Goal: Check status: Check status

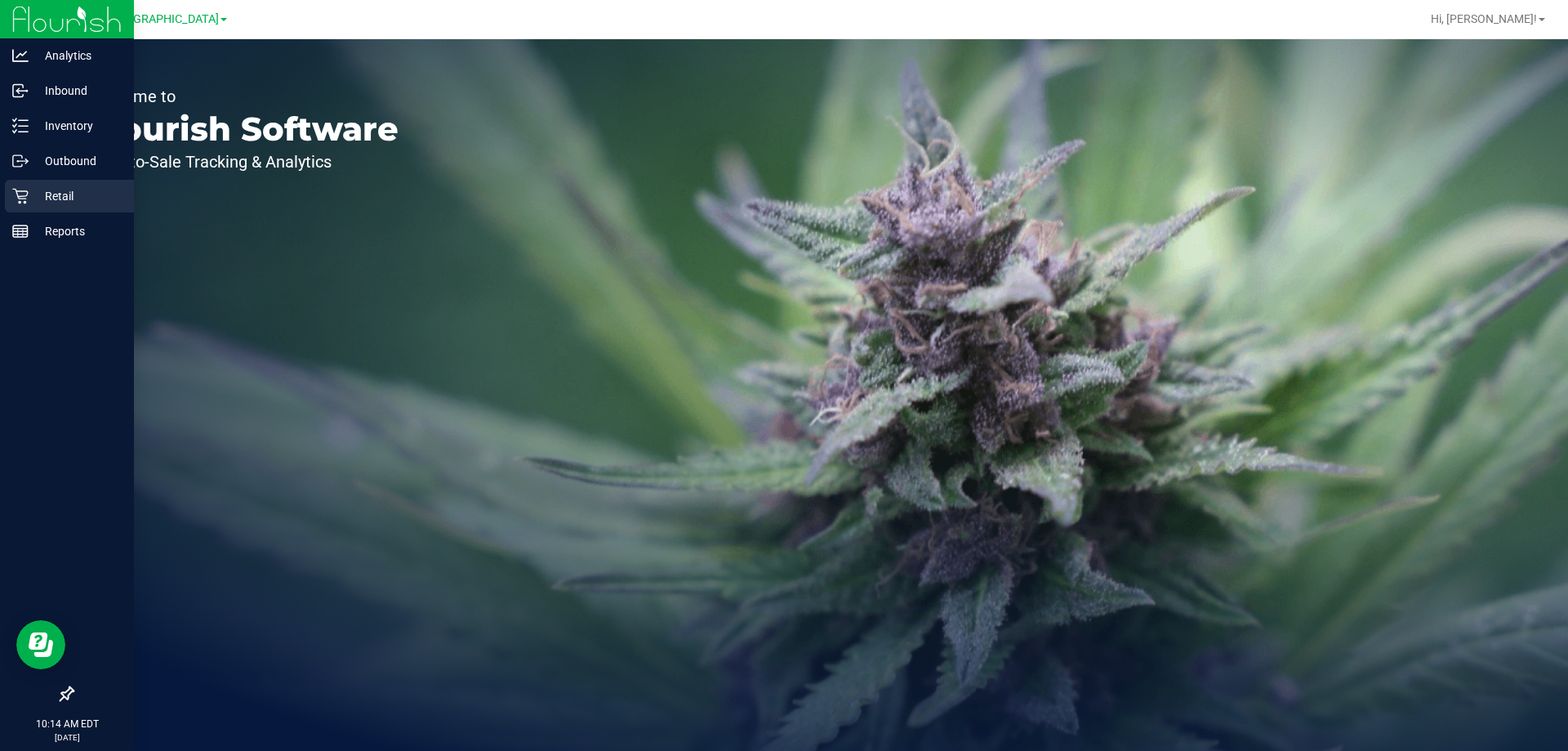
click at [41, 202] on p "Retail" at bounding box center [78, 196] width 98 height 19
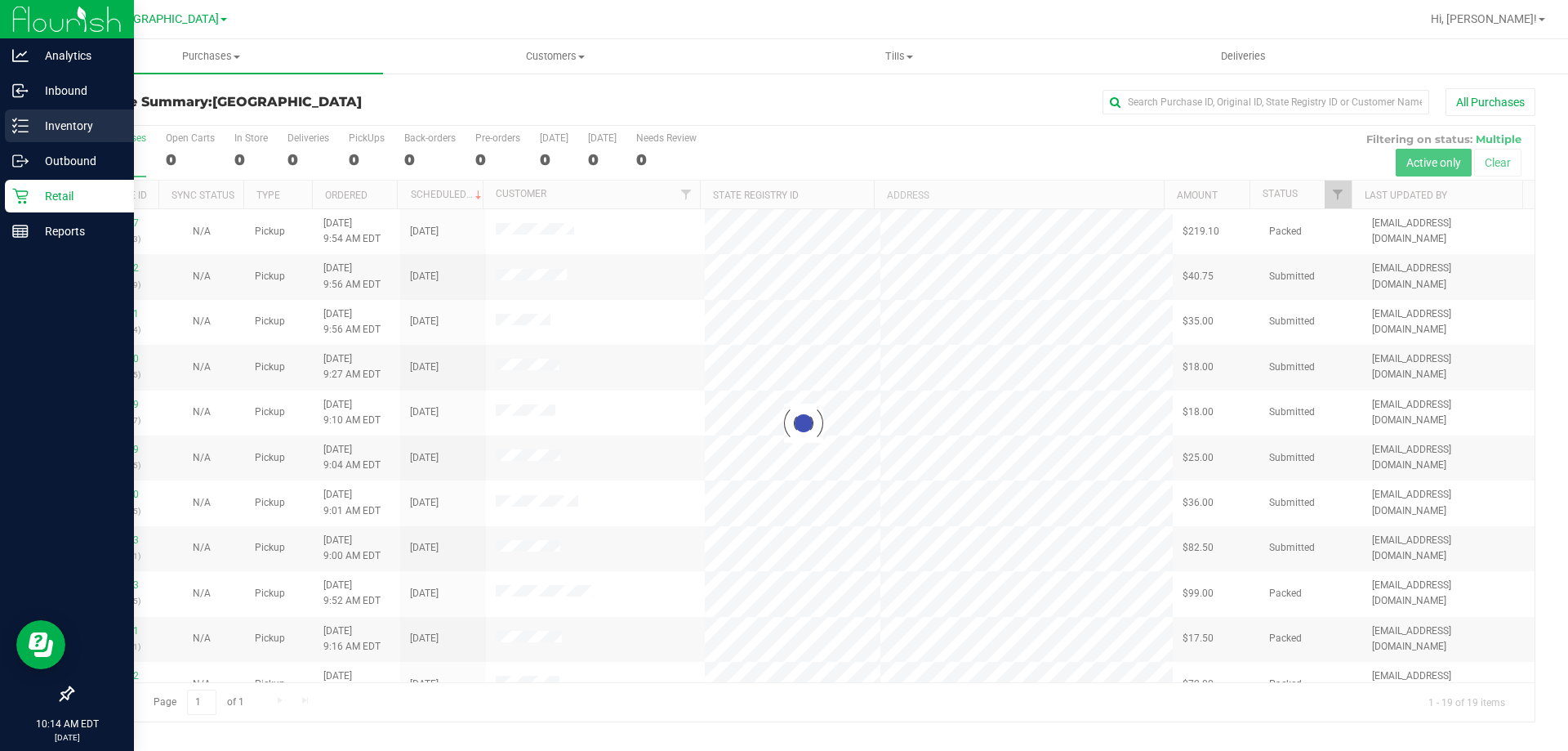
click at [39, 118] on p "Inventory" at bounding box center [78, 125] width 98 height 19
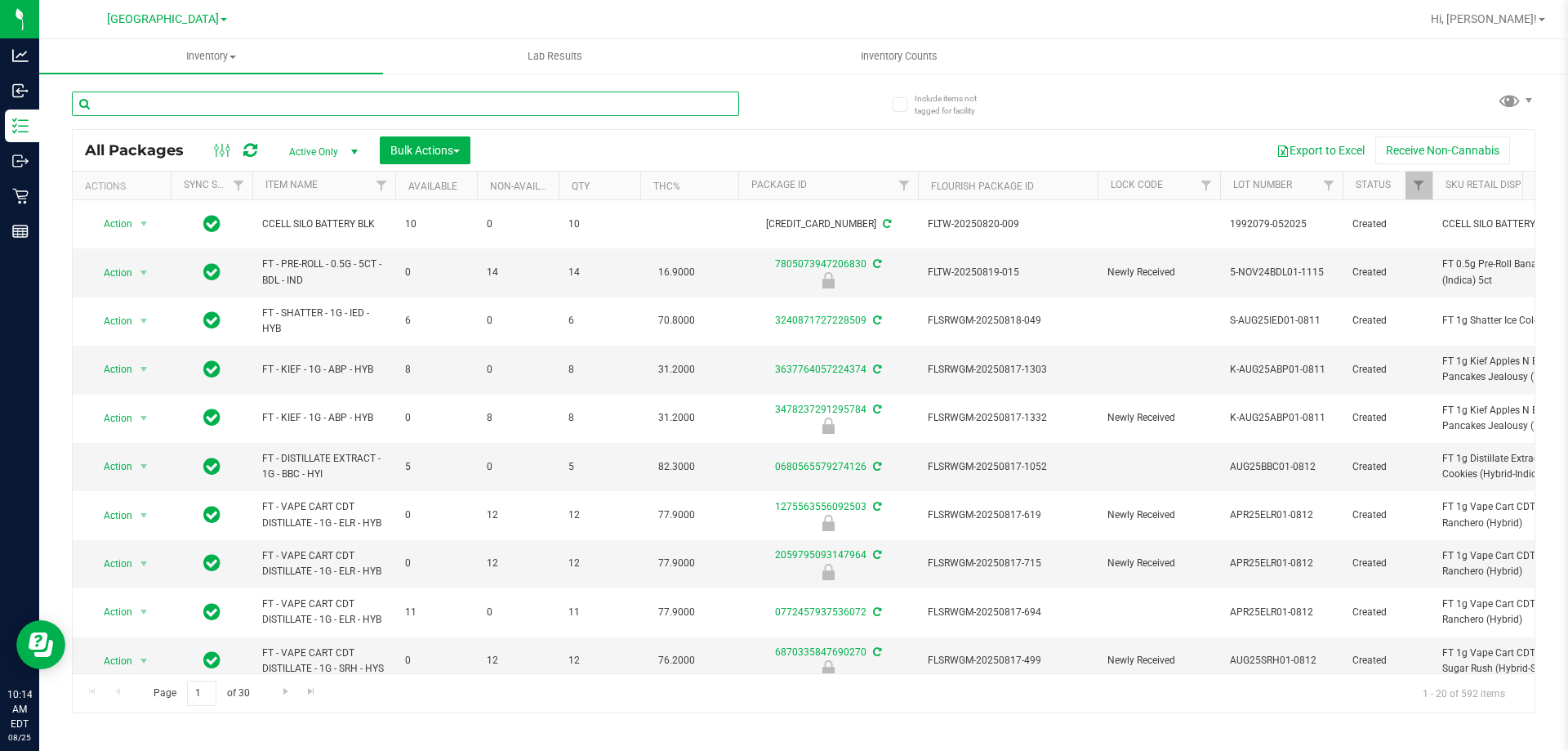
click at [468, 102] on input "text" at bounding box center [405, 103] width 667 height 25
type input "atm"
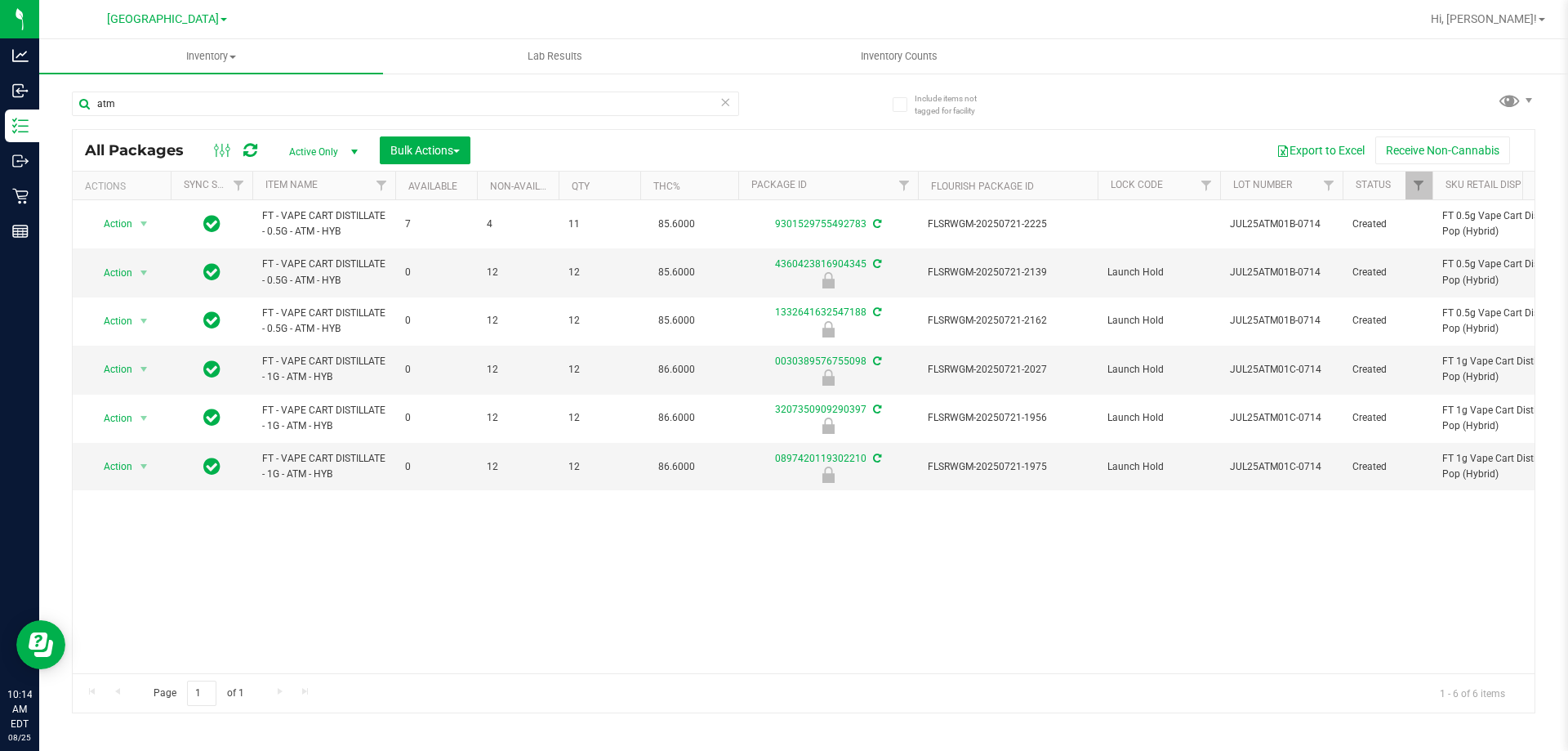
click at [214, 577] on div "Action Action Adjust qty Create package Edit attributes Global inventory Locate…" at bounding box center [803, 436] width 1461 height 473
click at [470, 566] on div "Action Action Adjust qty Create package Edit attributes Global inventory Locate…" at bounding box center [803, 436] width 1461 height 473
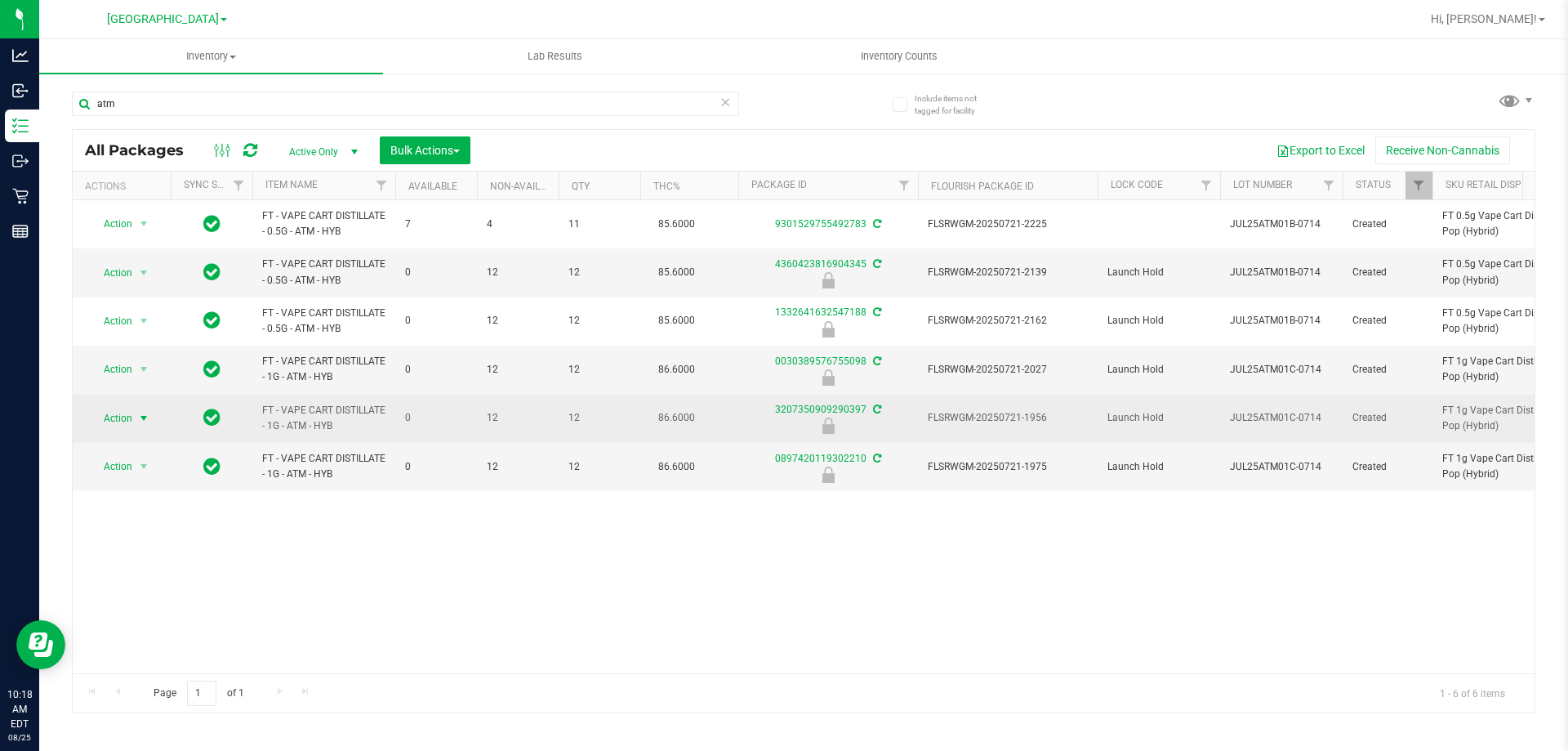
click at [140, 412] on span "select" at bounding box center [143, 417] width 13 height 13
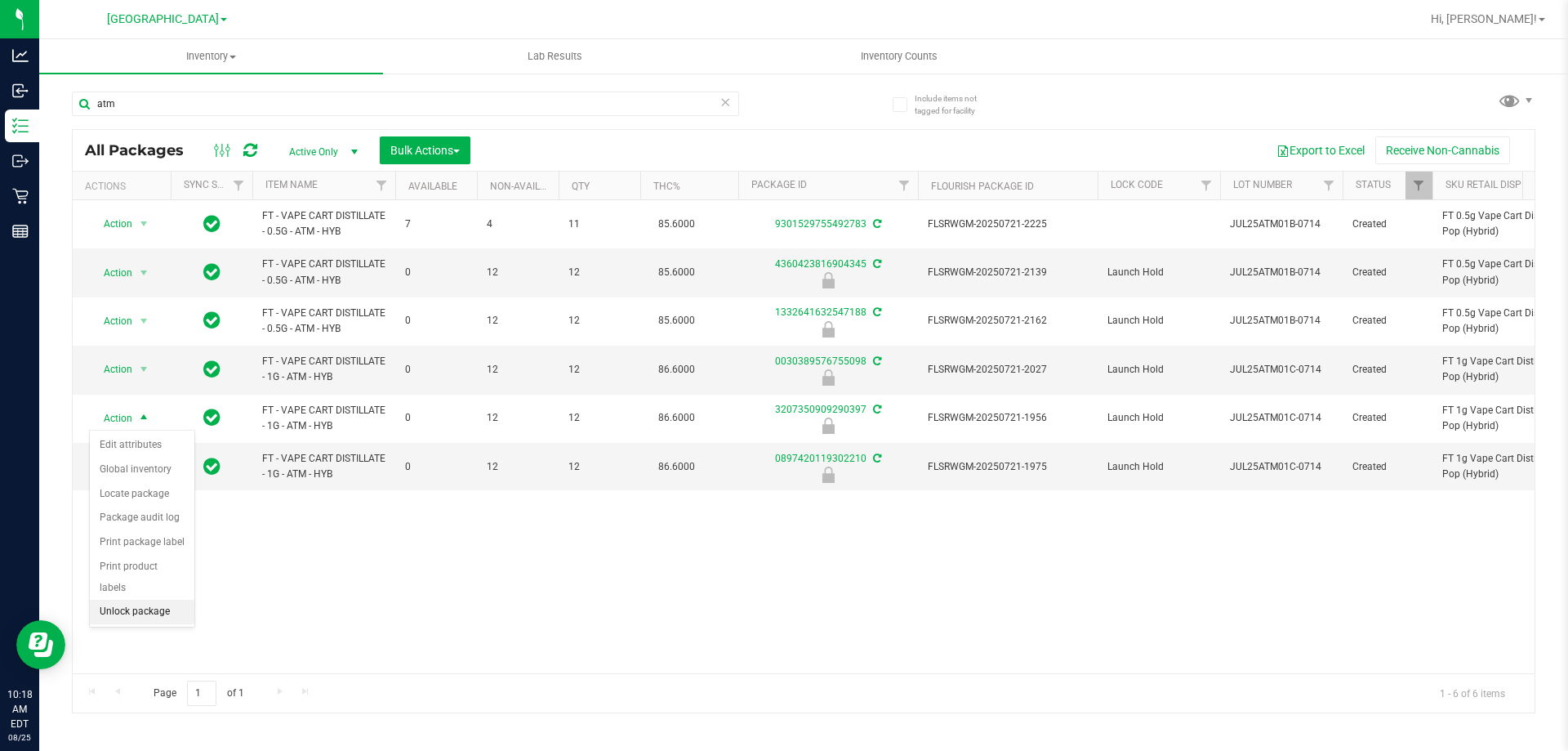
click at [141, 599] on li "Unlock package" at bounding box center [142, 611] width 105 height 25
drag, startPoint x: 219, startPoint y: 580, endPoint x: 301, endPoint y: 548, distance: 88.0
click at [220, 580] on div "Action Action Adjust qty Create package Edit attributes Global inventory Locate…" at bounding box center [803, 436] width 1461 height 473
click at [523, 566] on div "Action Action Adjust qty Create package Edit attributes Global inventory Locate…" at bounding box center [803, 436] width 1461 height 473
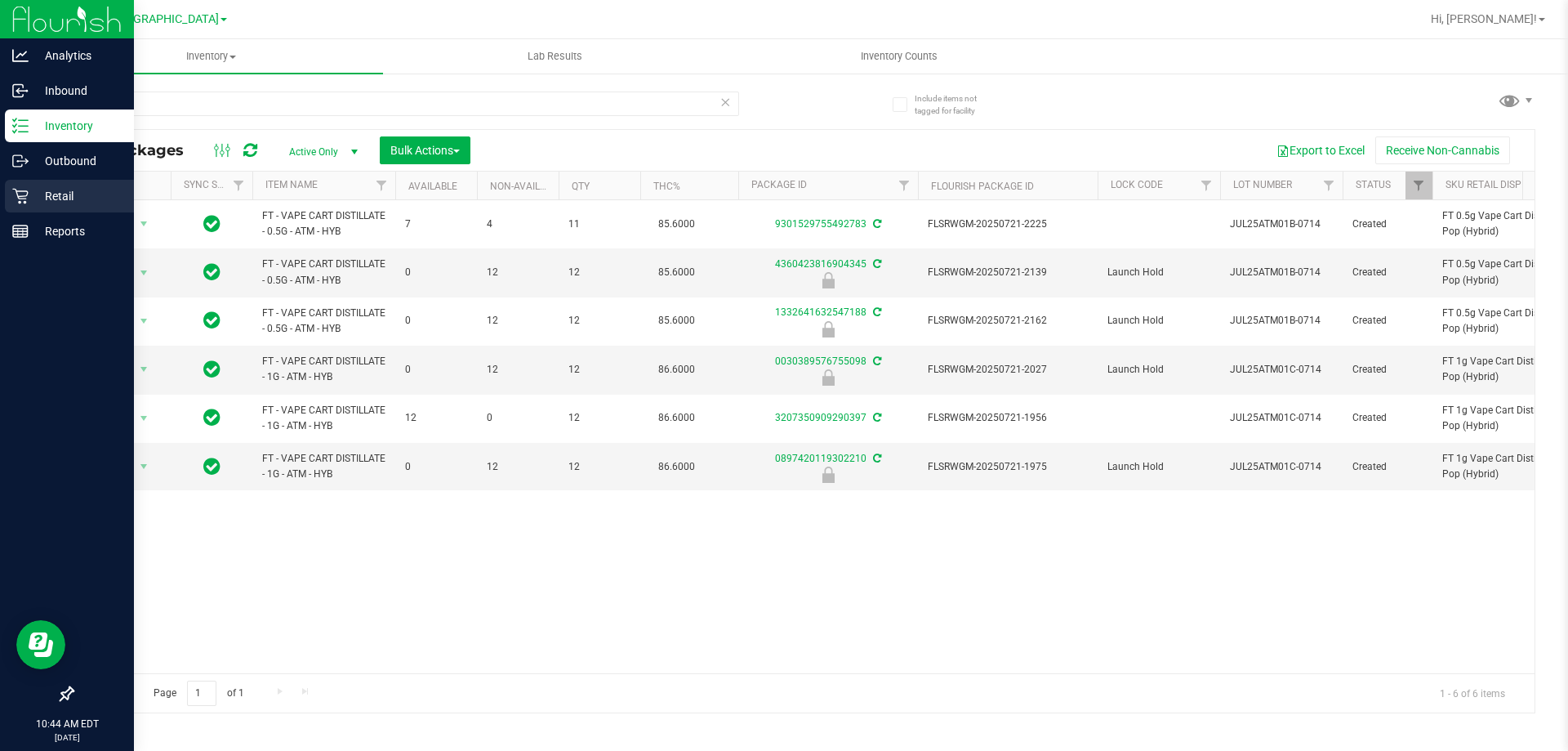
click at [48, 195] on p "Retail" at bounding box center [78, 196] width 98 height 19
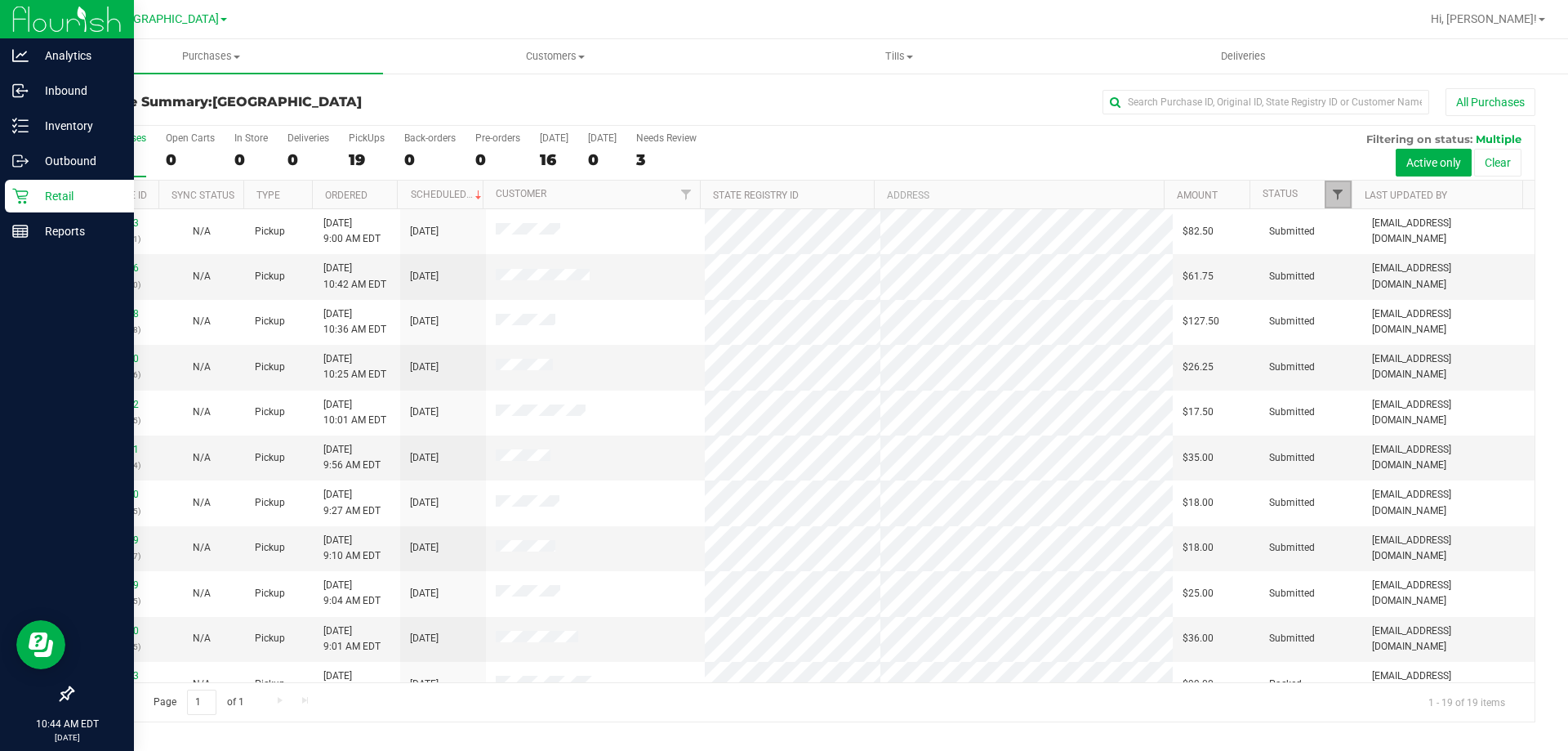
click at [1335, 197] on span "Filter" at bounding box center [1337, 194] width 13 height 13
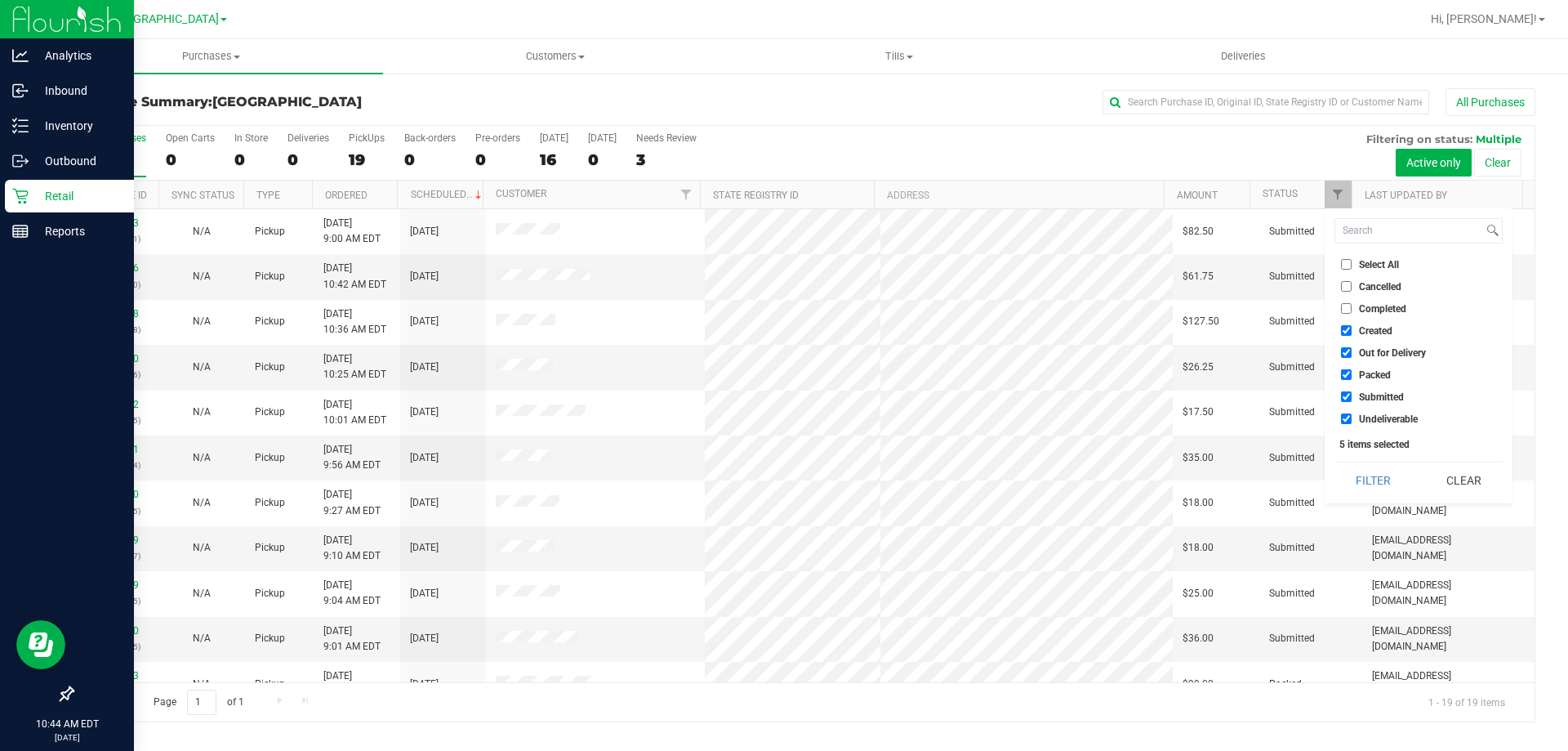
click at [993, 158] on div "All Purchases 19 Open Carts 0 In Store 0 Deliveries 0 PickUps 19 Back-orders 0 …" at bounding box center [803, 153] width 1461 height 55
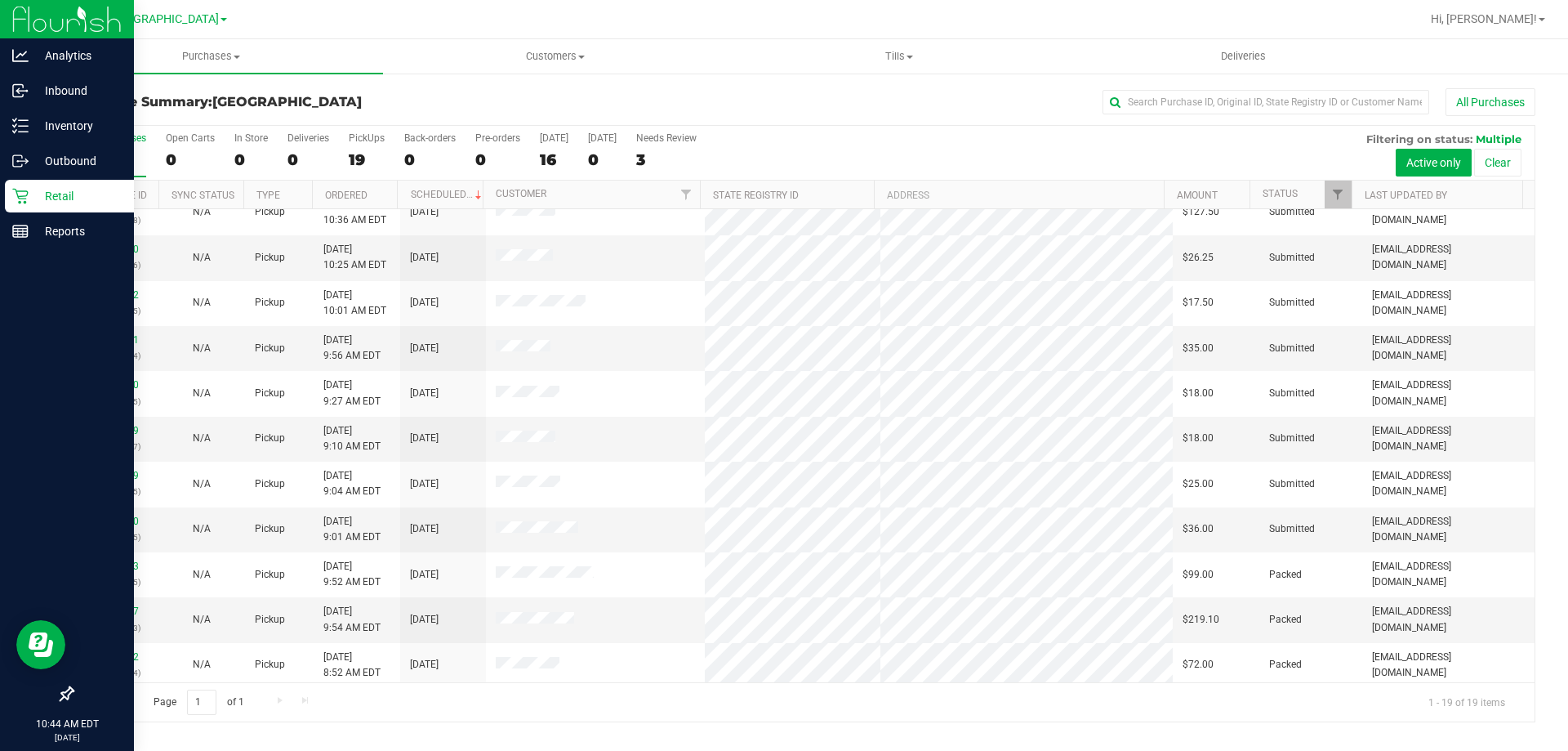
scroll to position [386, 0]
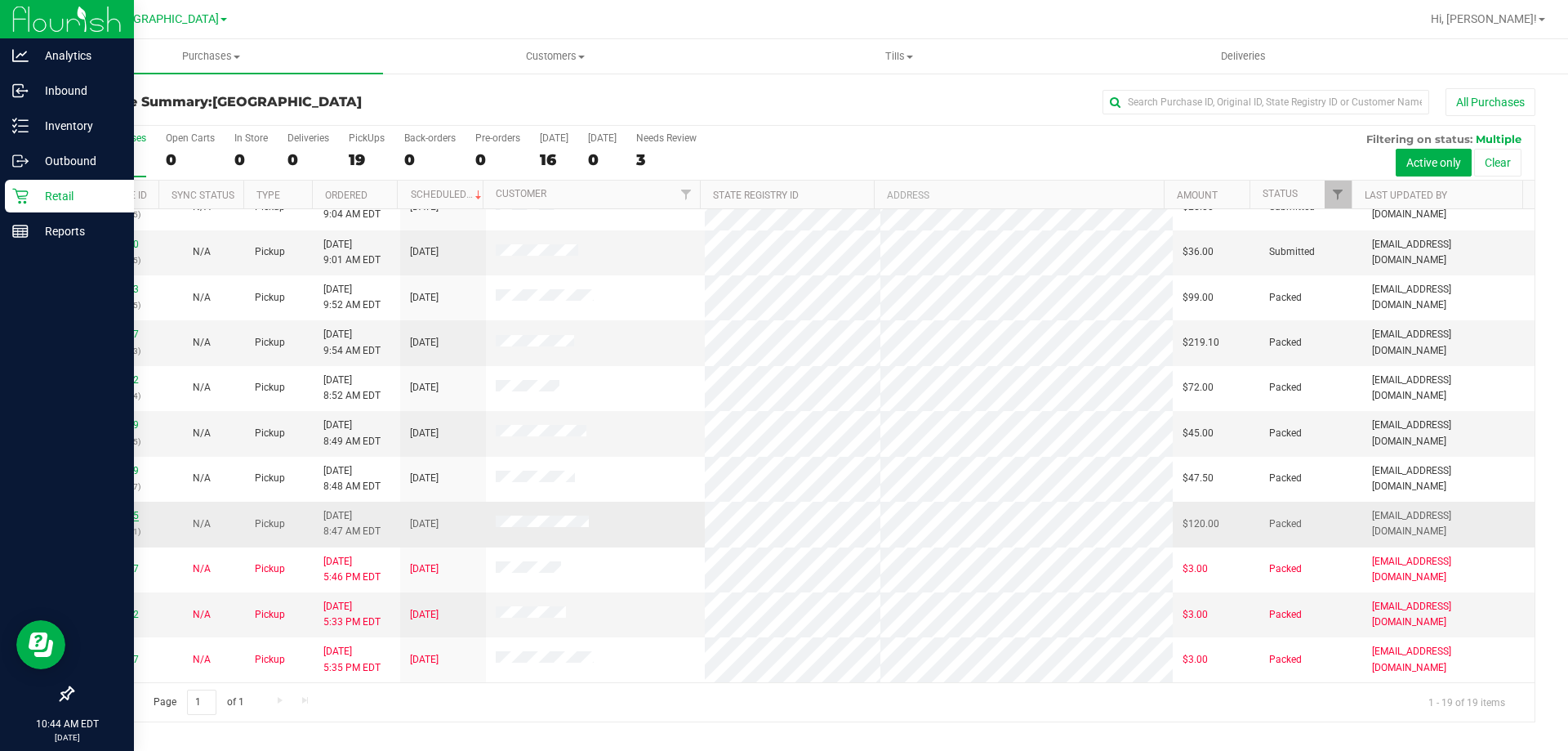
click at [125, 514] on link "11841385" at bounding box center [116, 516] width 46 height 12
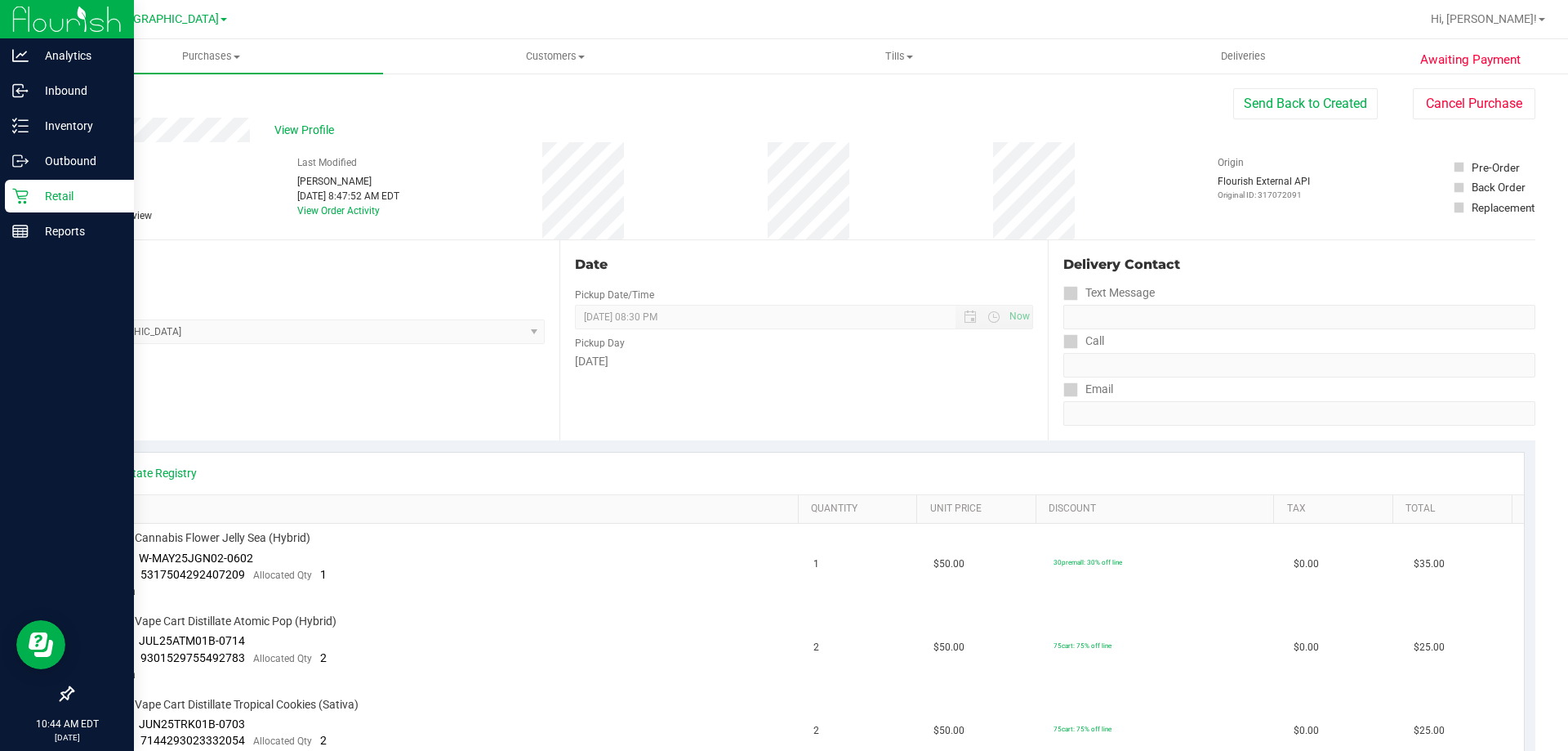
drag, startPoint x: 367, startPoint y: 394, endPoint x: 284, endPoint y: 291, distance: 132.3
click at [366, 385] on div "Location Pickup Store Lakeland WC Select Store [PERSON_NAME][GEOGRAPHIC_DATA] […" at bounding box center [316, 340] width 487 height 200
click at [91, 99] on link "Back" at bounding box center [84, 98] width 25 height 12
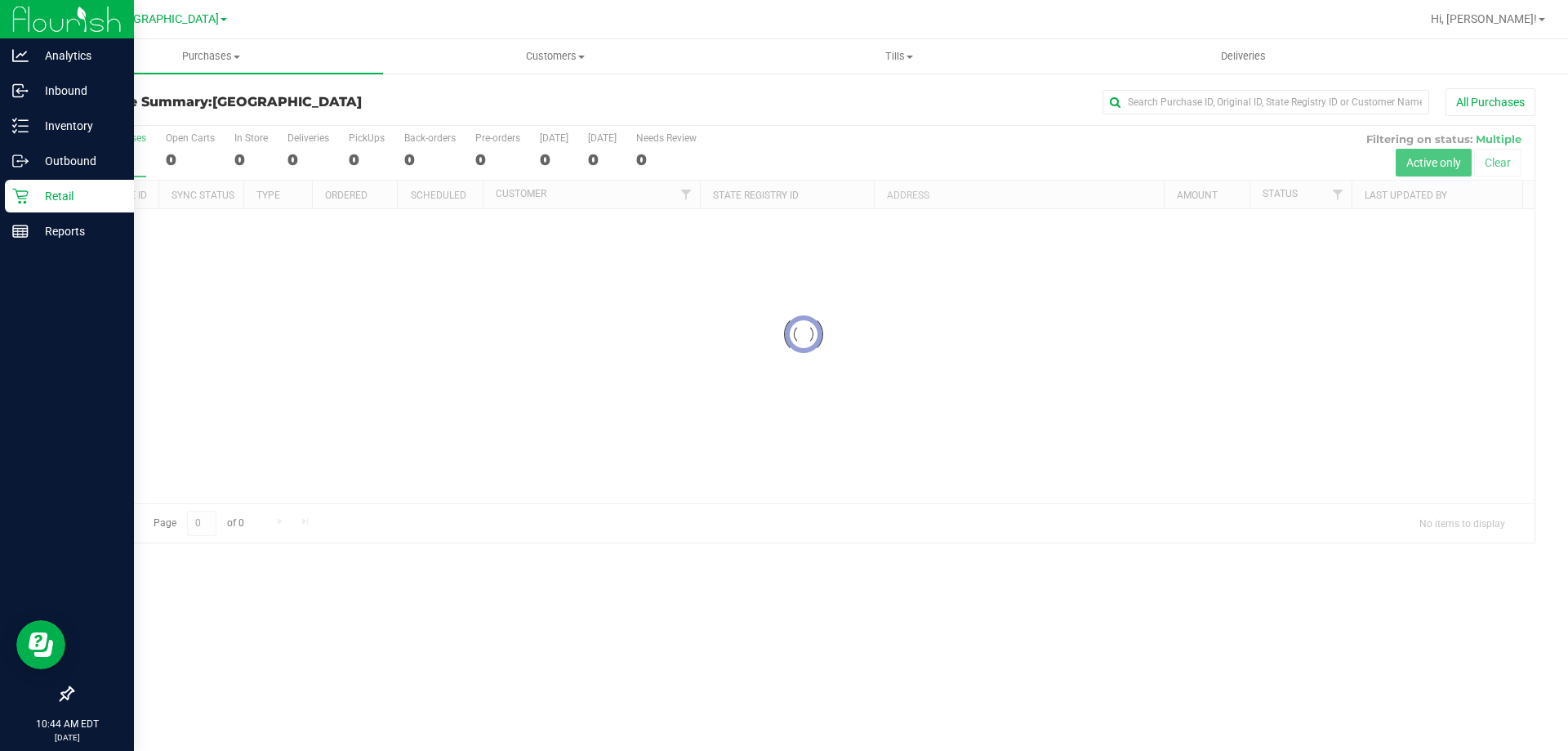
click at [28, 202] on icon at bounding box center [19, 196] width 16 height 16
